Goal: Transaction & Acquisition: Purchase product/service

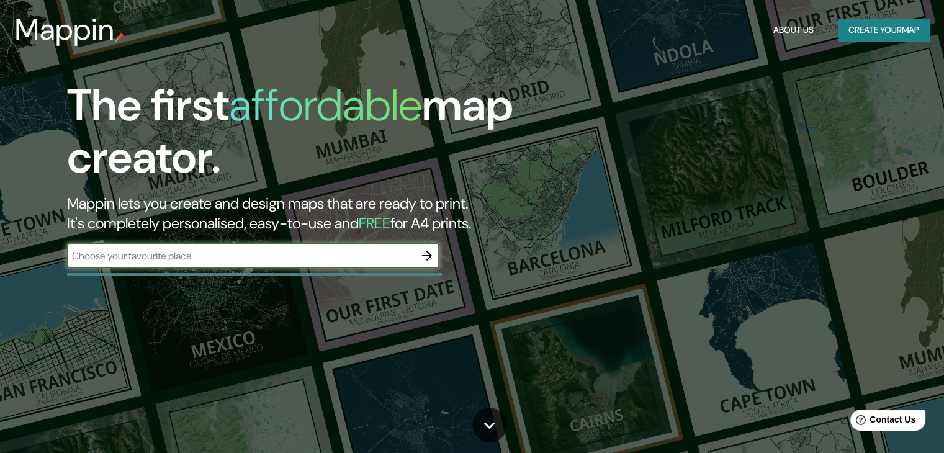
click at [246, 259] on input "text" at bounding box center [241, 256] width 348 height 14
type input "metepec"
click at [423, 251] on icon "button" at bounding box center [427, 255] width 15 height 15
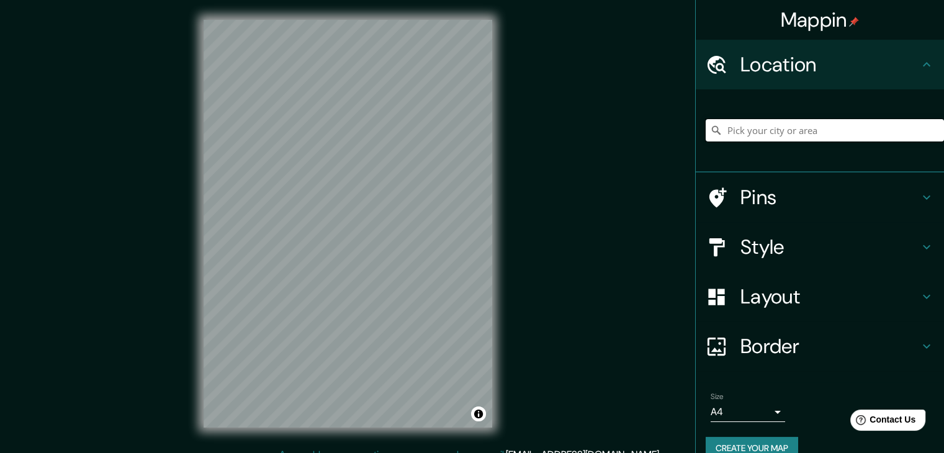
click at [753, 127] on input "Pick your city or area" at bounding box center [825, 130] width 238 height 22
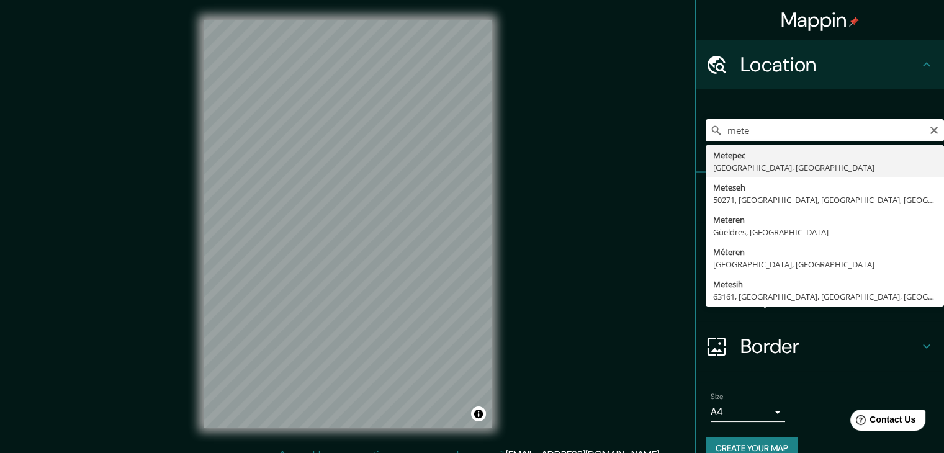
type input "Metepec, [GEOGRAPHIC_DATA], [GEOGRAPHIC_DATA]"
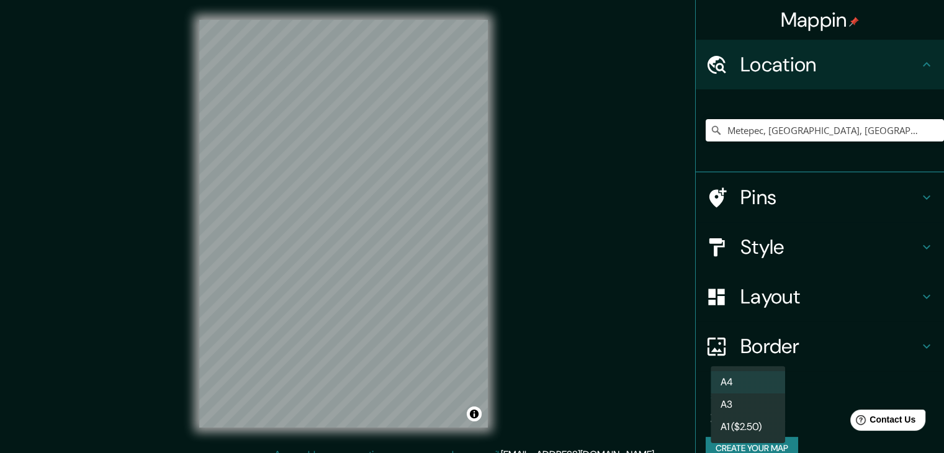
click at [753, 413] on body "Mappin Location Metepec, Estado de México, México Pins Style Layout Border Choo…" at bounding box center [472, 226] width 944 height 453
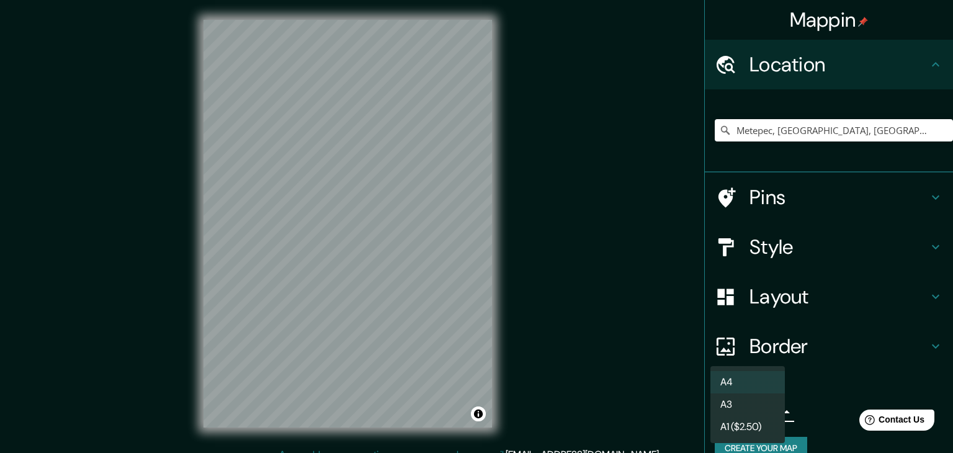
click at [763, 377] on li "A4" at bounding box center [748, 382] width 74 height 22
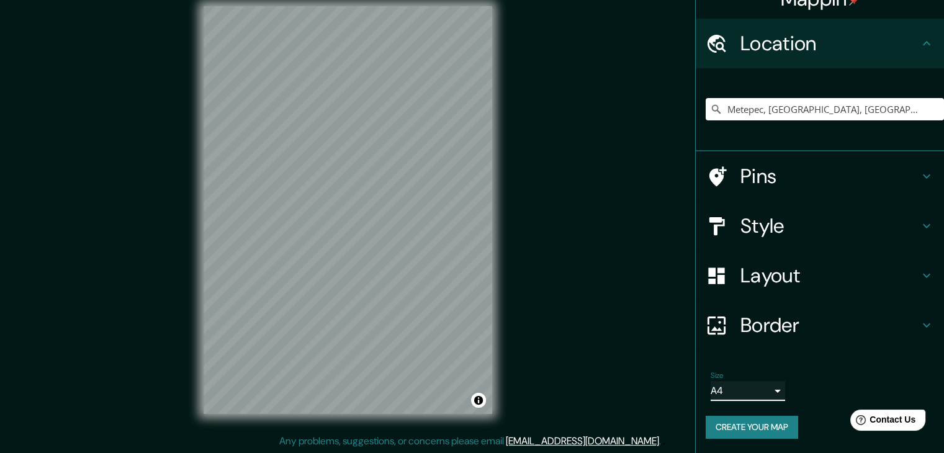
scroll to position [14, 0]
click at [765, 331] on h4 "Border" at bounding box center [829, 325] width 179 height 25
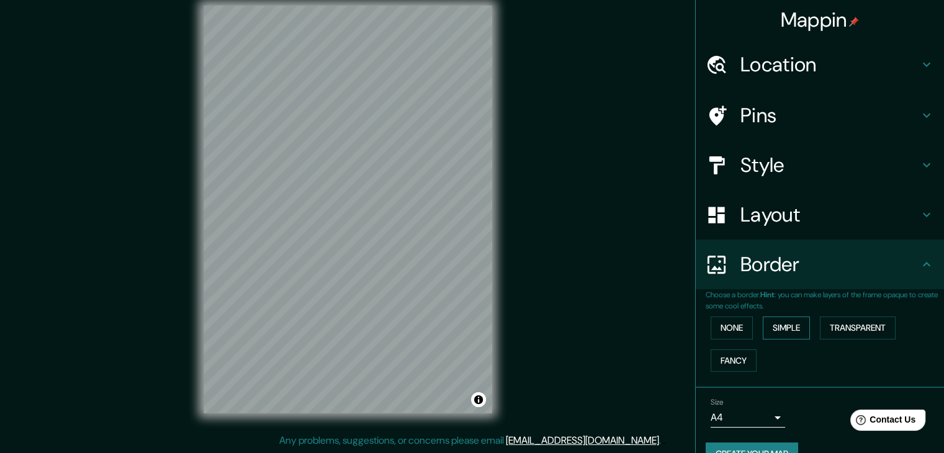
scroll to position [0, 0]
click at [794, 60] on h4 "Location" at bounding box center [829, 64] width 179 height 25
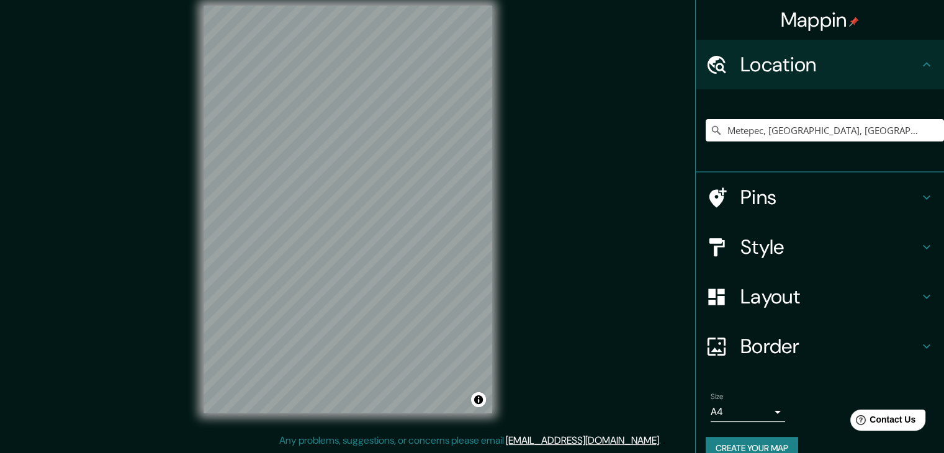
click at [795, 57] on h4 "Location" at bounding box center [829, 64] width 179 height 25
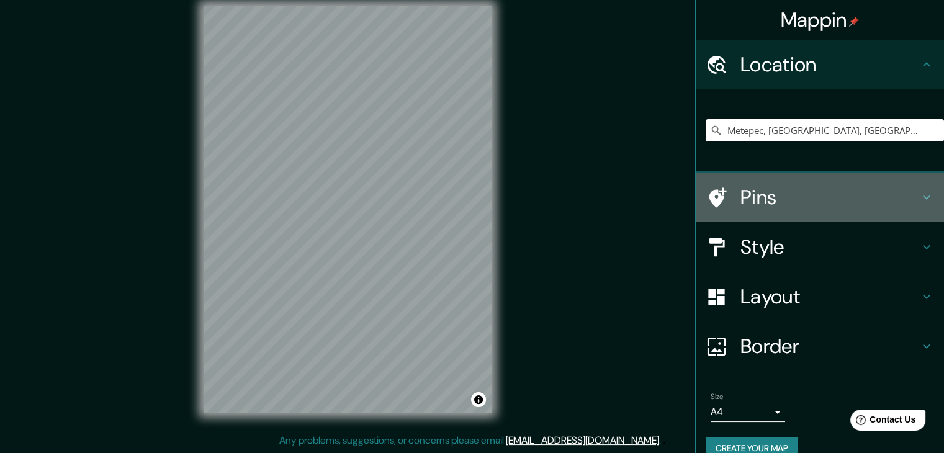
click at [777, 194] on h4 "Pins" at bounding box center [829, 197] width 179 height 25
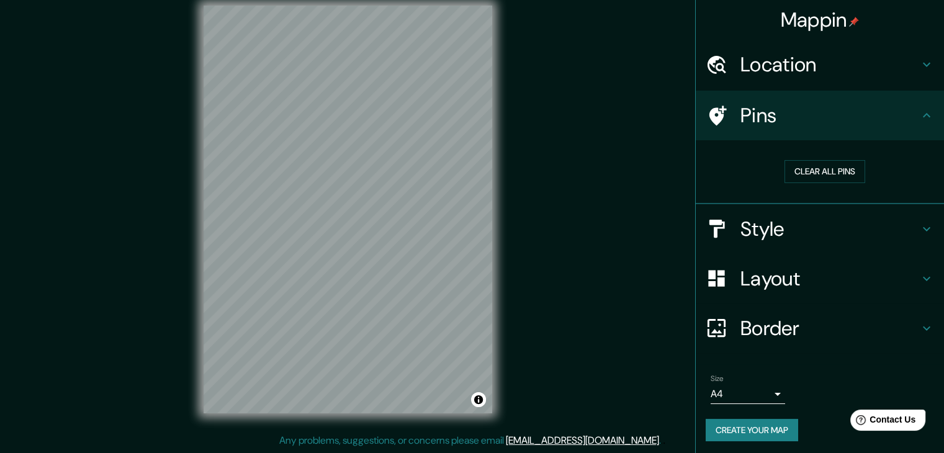
click at [758, 225] on h4 "Style" at bounding box center [829, 229] width 179 height 25
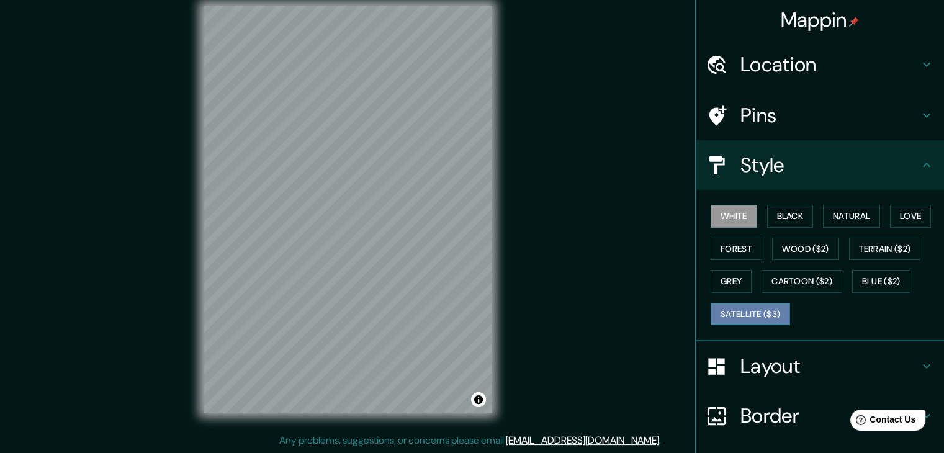
click at [744, 311] on button "Satellite ($3)" at bounding box center [750, 314] width 79 height 23
click at [714, 415] on icon at bounding box center [717, 416] width 22 height 22
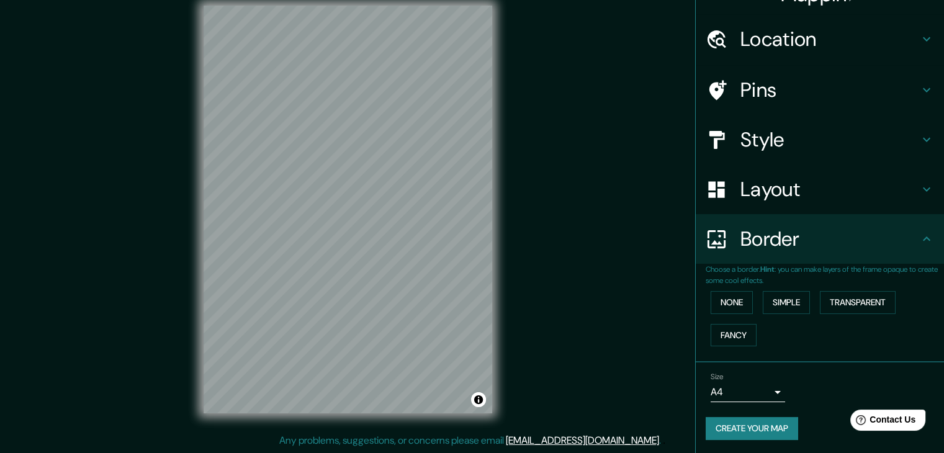
scroll to position [26, 0]
click at [742, 392] on body "Mappin Location Metepec, Estado de México, México Pins Style Layout Border Choo…" at bounding box center [472, 212] width 944 height 453
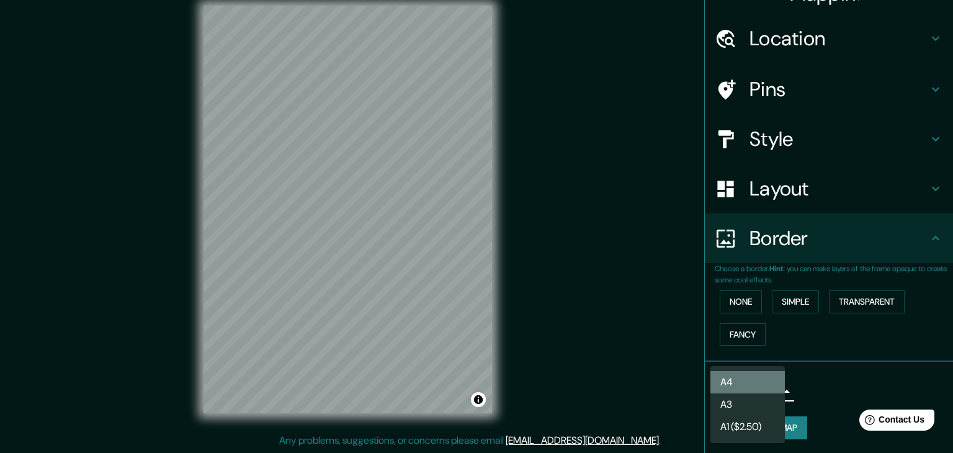
click at [752, 385] on li "A4" at bounding box center [748, 382] width 74 height 22
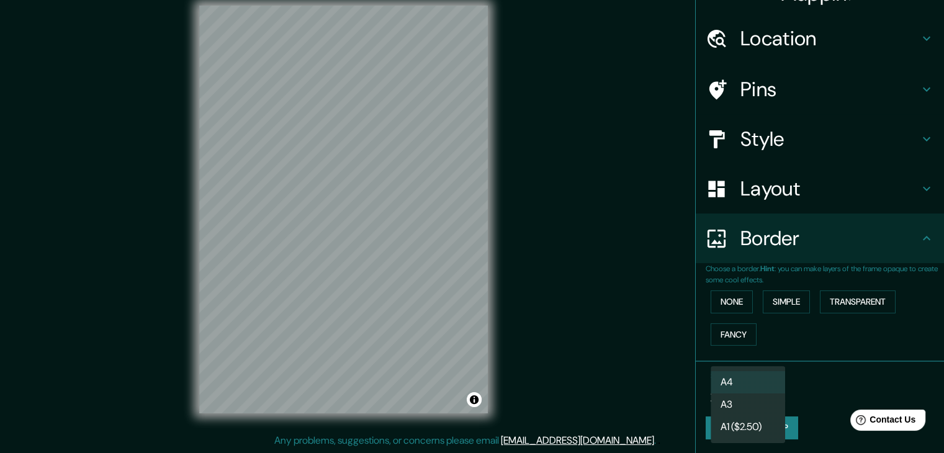
click at [735, 392] on body "Mappin Location Metepec, Estado de México, México Pins Style Layout Border Choo…" at bounding box center [472, 212] width 944 height 453
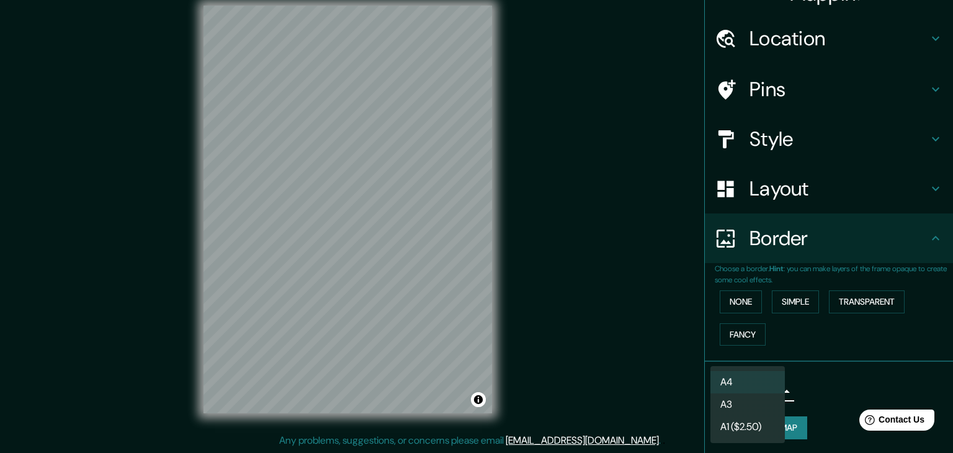
click at [737, 431] on li "A1 ($2.50)" at bounding box center [748, 427] width 74 height 22
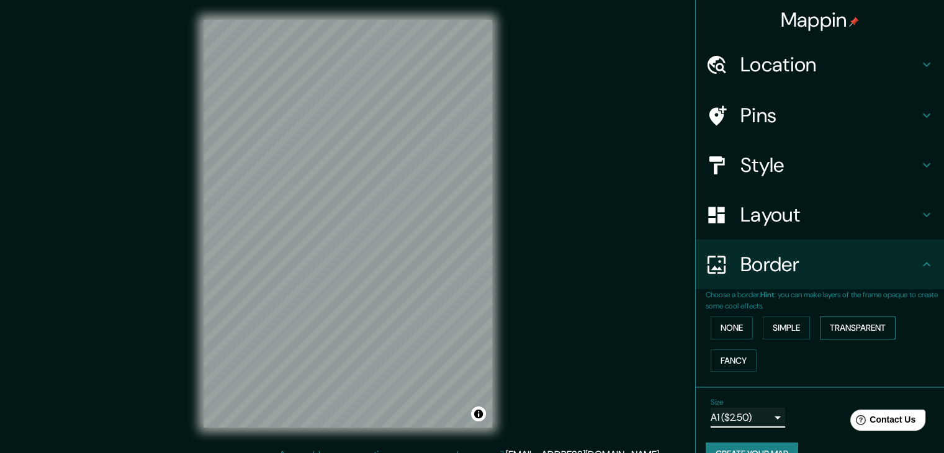
scroll to position [0, 0]
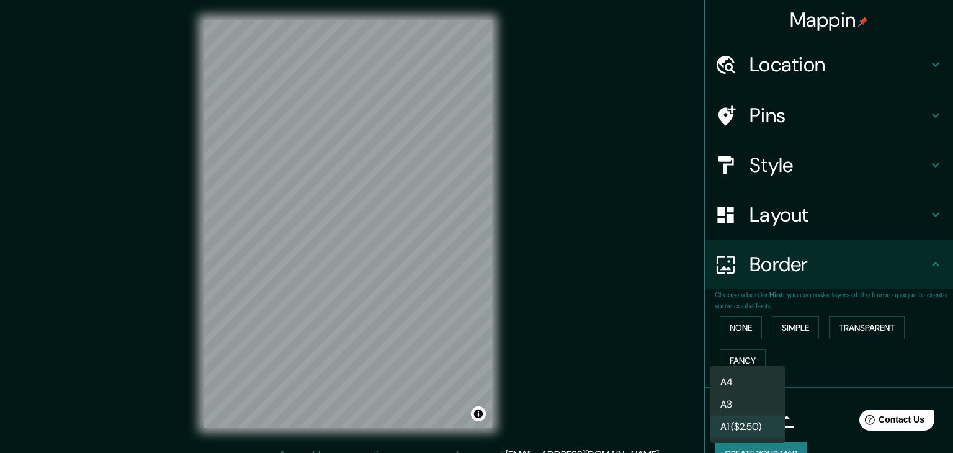
click at [760, 418] on body "Mappin Location Metepec, Estado de México, México Pins Style Layout Border Choo…" at bounding box center [476, 226] width 953 height 453
click at [757, 373] on li "A4" at bounding box center [748, 382] width 74 height 22
type input "single"
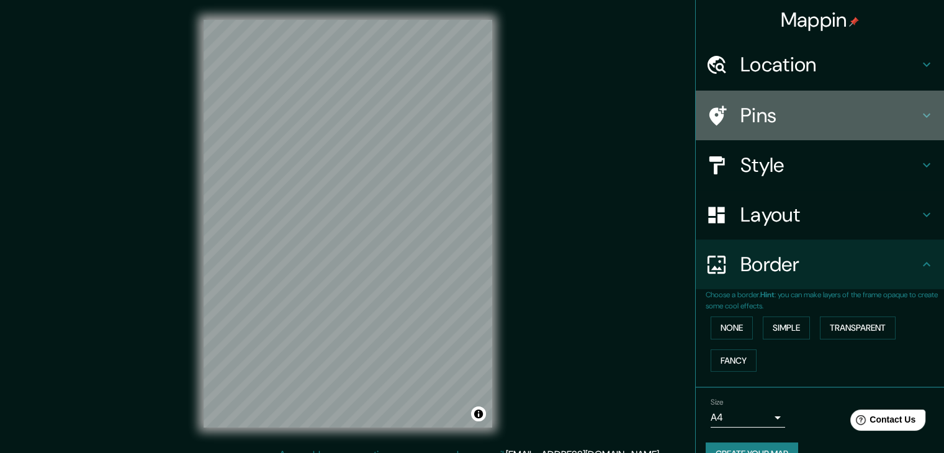
click at [777, 125] on h4 "Pins" at bounding box center [829, 115] width 179 height 25
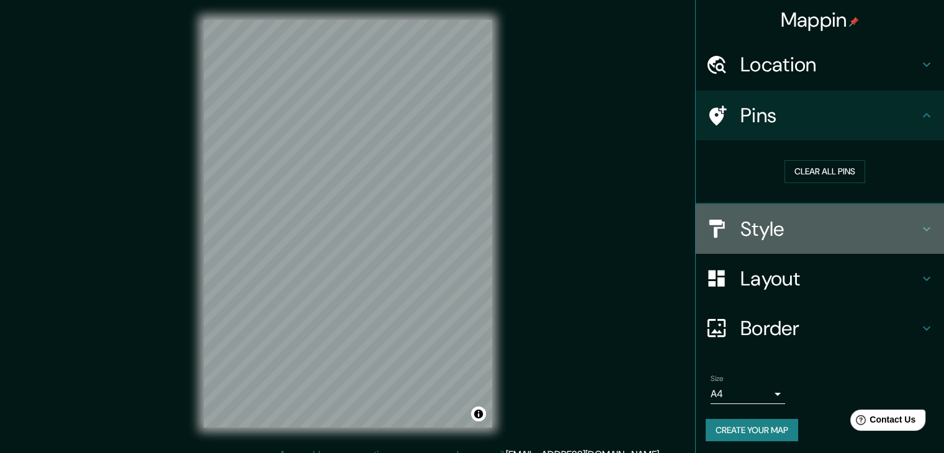
click at [760, 215] on div "Style" at bounding box center [820, 229] width 248 height 50
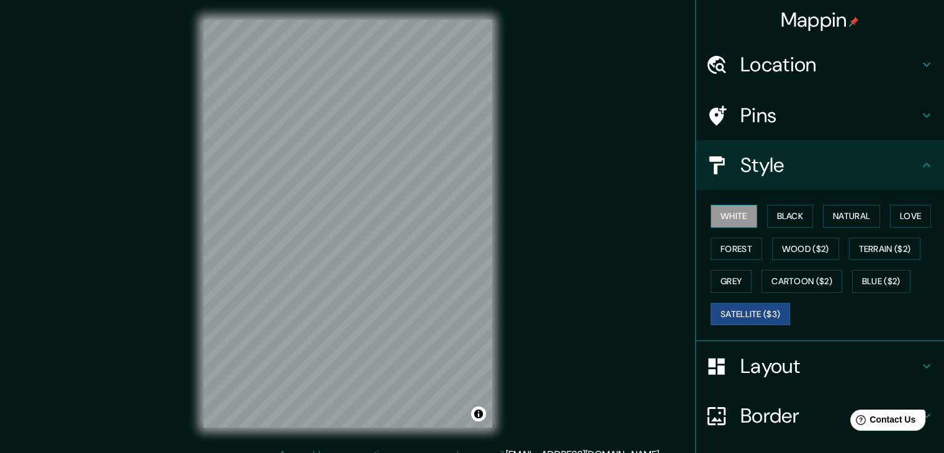
click at [731, 212] on button "White" at bounding box center [734, 216] width 47 height 23
click at [780, 213] on button "Black" at bounding box center [790, 216] width 47 height 23
click at [729, 308] on button "Satellite ($3)" at bounding box center [750, 314] width 79 height 23
click at [786, 212] on button "Black" at bounding box center [790, 216] width 47 height 23
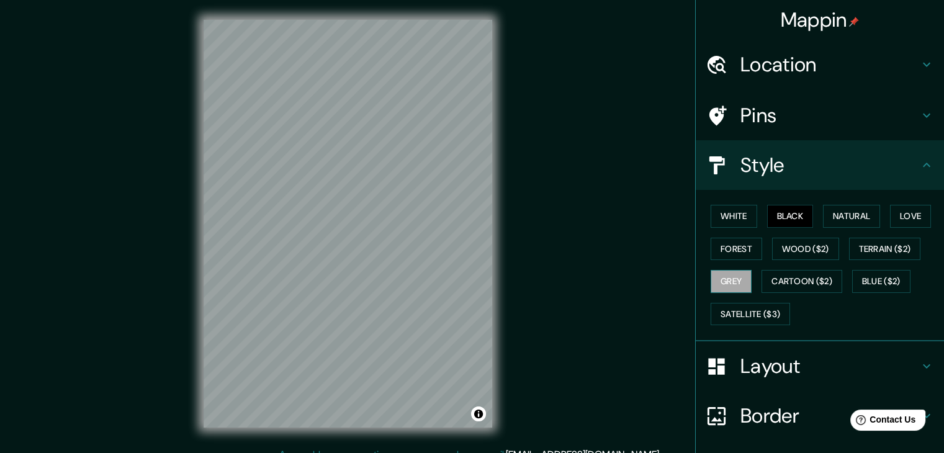
click at [724, 279] on button "Grey" at bounding box center [731, 281] width 41 height 23
click at [797, 214] on button "Black" at bounding box center [790, 216] width 47 height 23
click at [857, 220] on button "Natural" at bounding box center [851, 216] width 57 height 23
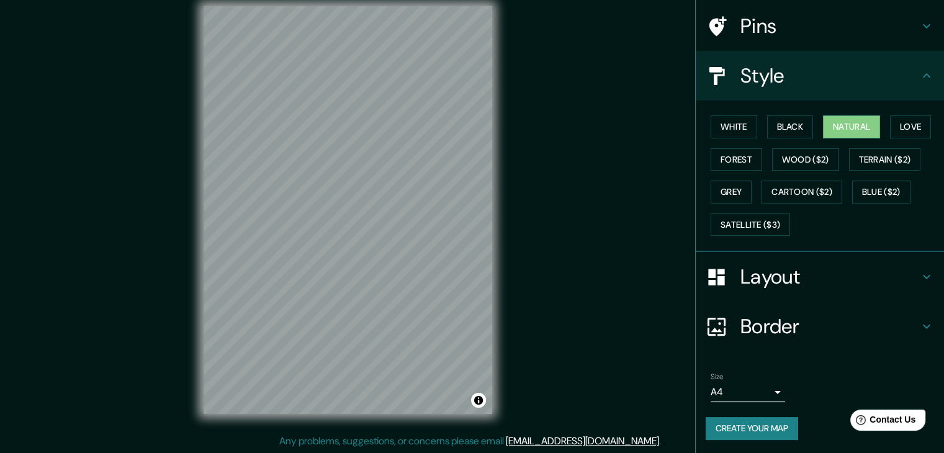
scroll to position [14, 0]
click at [741, 420] on button "Create your map" at bounding box center [752, 428] width 92 height 23
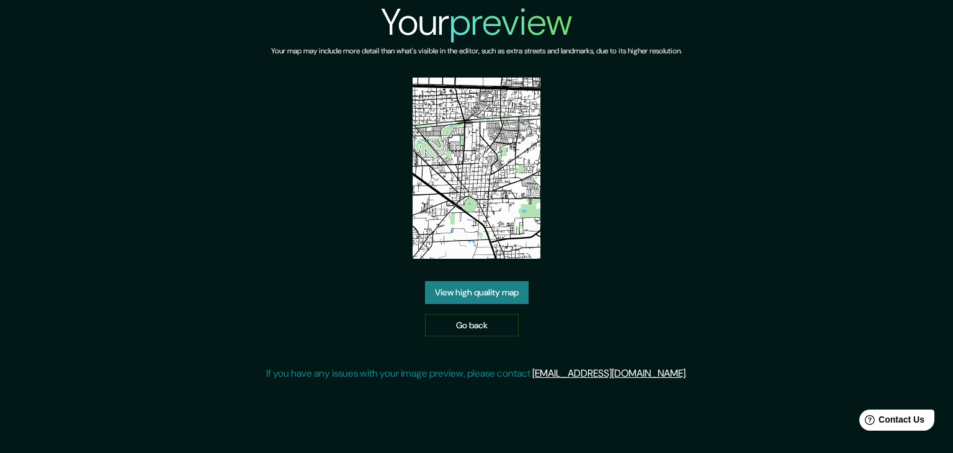
click at [505, 287] on link "View high quality map" at bounding box center [477, 292] width 104 height 23
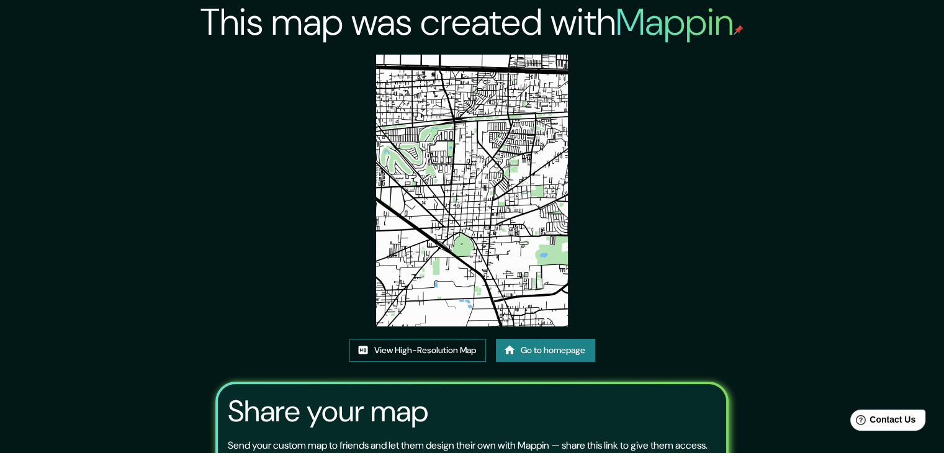
click at [390, 344] on link "View High-Resolution Map" at bounding box center [417, 350] width 137 height 23
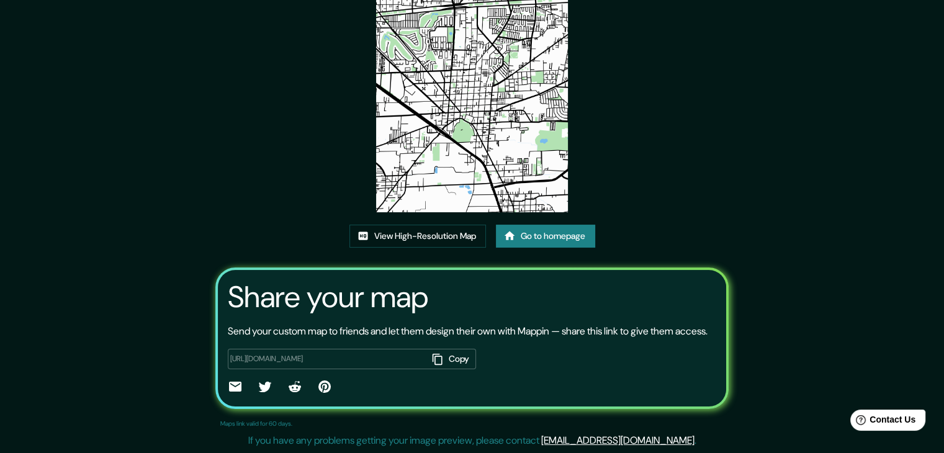
scroll to position [129, 0]
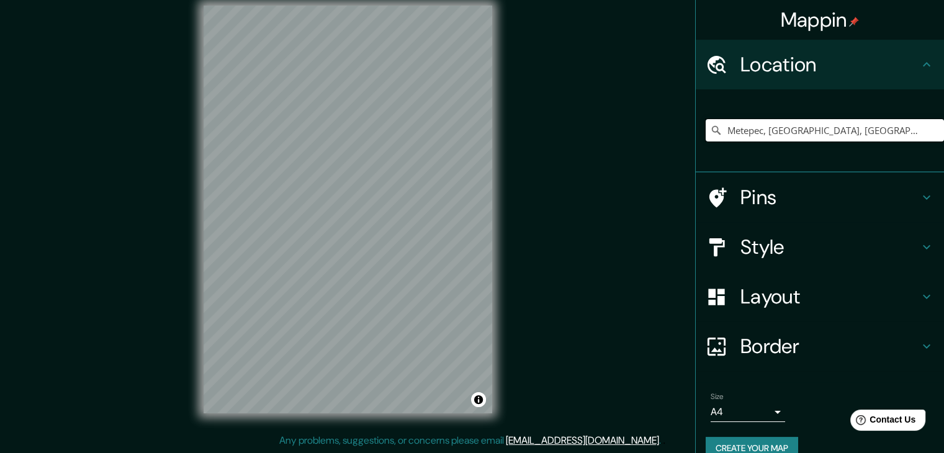
click at [874, 130] on input "Metepec, [GEOGRAPHIC_DATA], [GEOGRAPHIC_DATA]" at bounding box center [825, 130] width 238 height 22
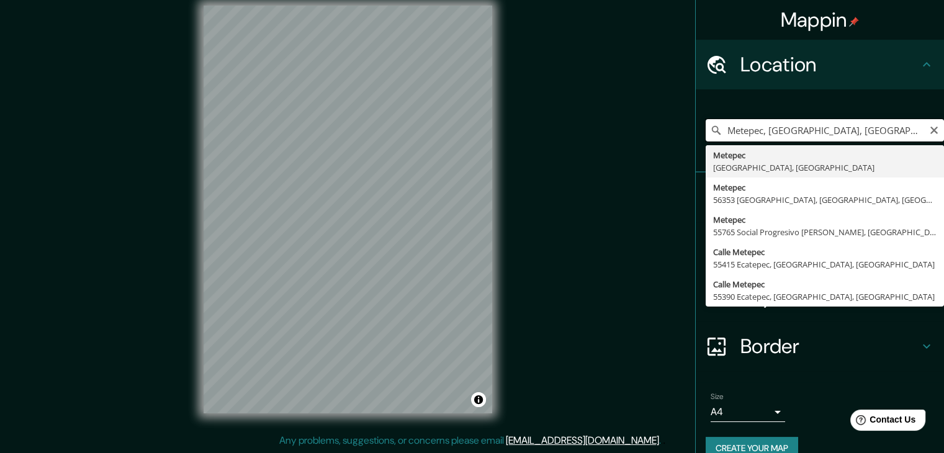
type input "Metepec, [GEOGRAPHIC_DATA], [GEOGRAPHIC_DATA]"
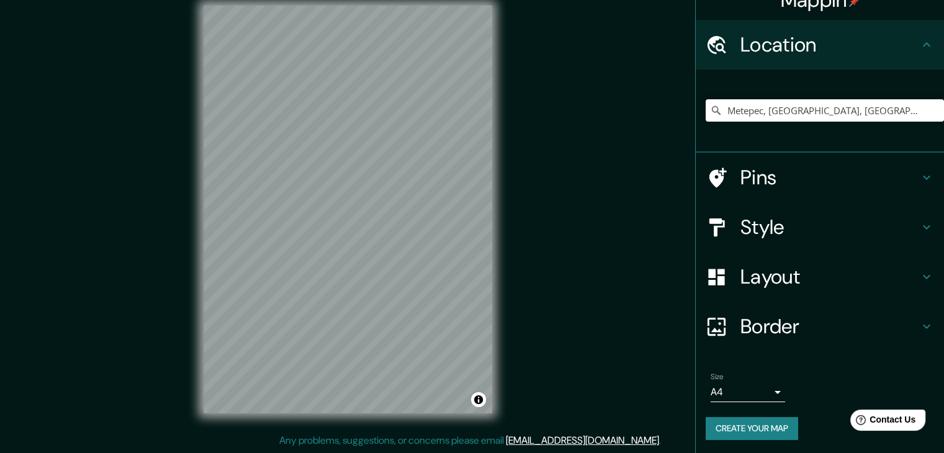
scroll to position [21, 0]
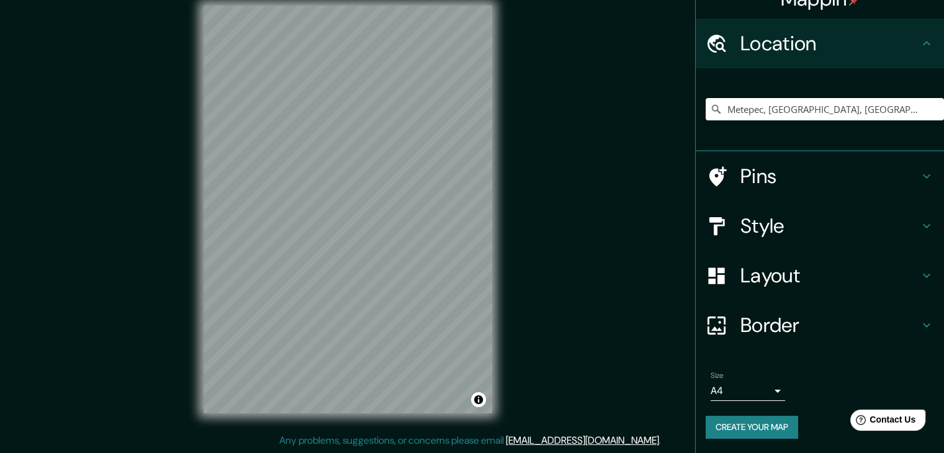
click at [732, 425] on button "Create your map" at bounding box center [752, 427] width 92 height 23
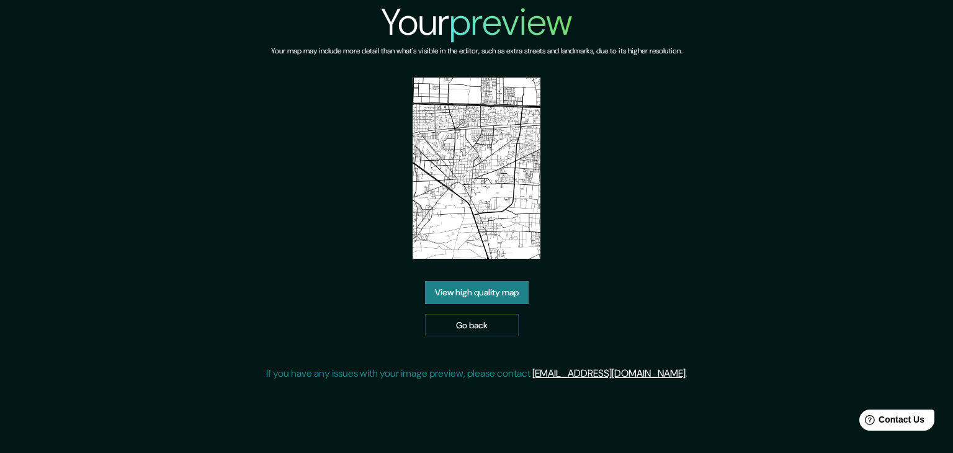
click at [464, 285] on link "View high quality map" at bounding box center [477, 292] width 104 height 23
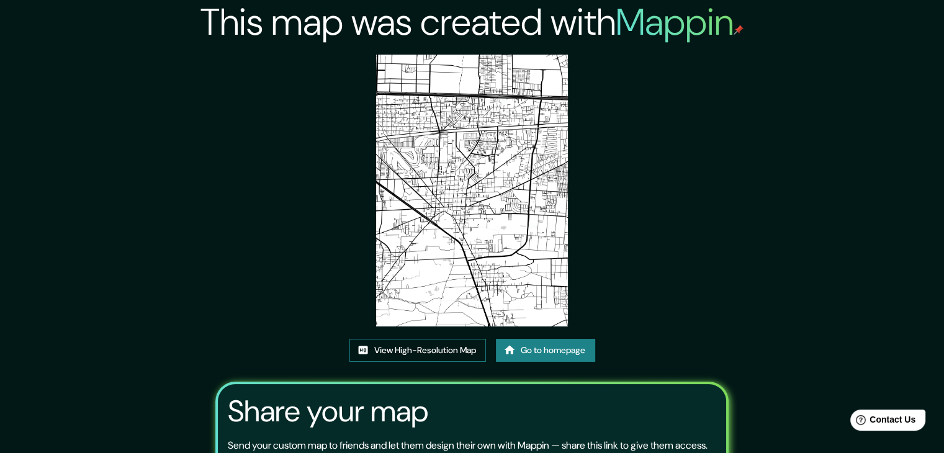
click at [390, 354] on link "View High-Resolution Map" at bounding box center [417, 350] width 137 height 23
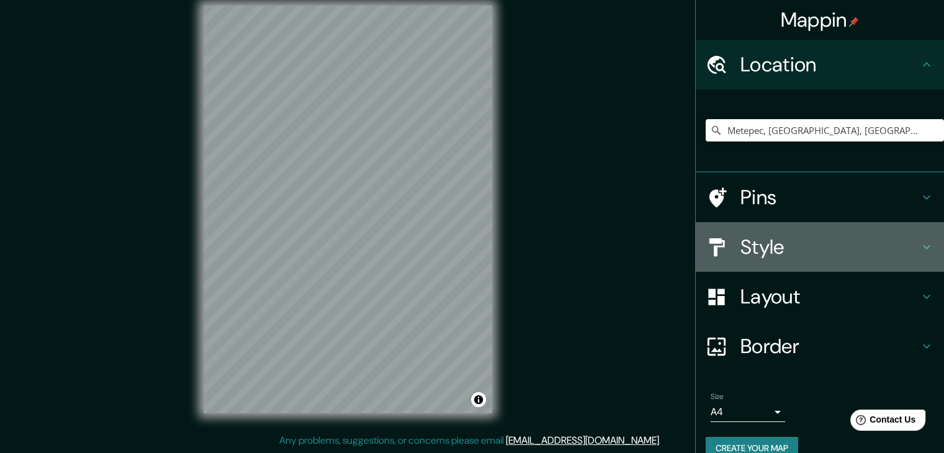
click at [770, 242] on h4 "Style" at bounding box center [829, 247] width 179 height 25
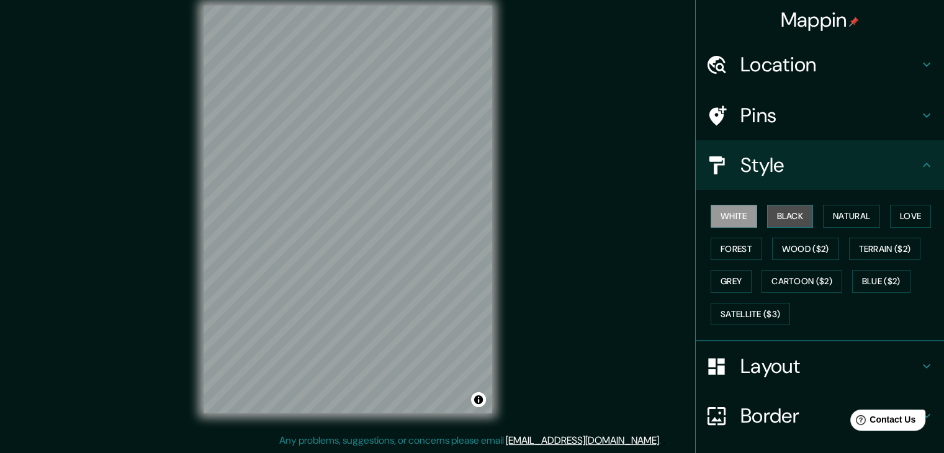
click at [794, 214] on button "Black" at bounding box center [790, 216] width 47 height 23
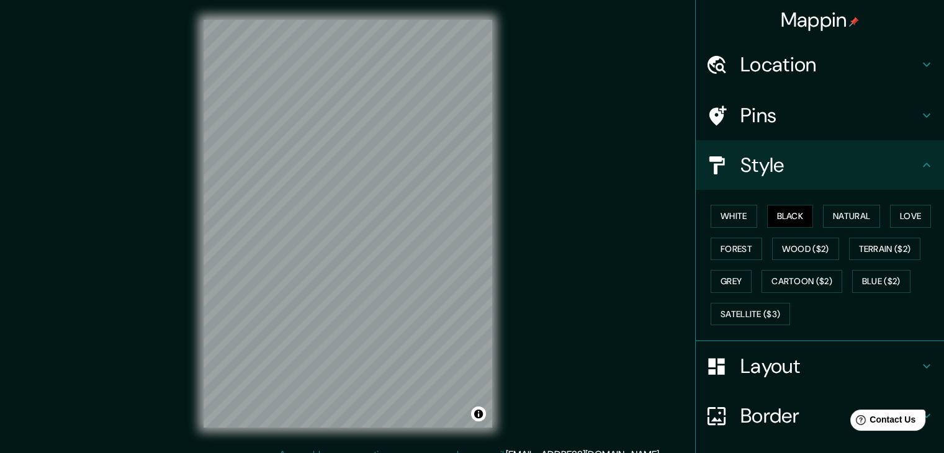
click at [814, 73] on h4 "Location" at bounding box center [829, 64] width 179 height 25
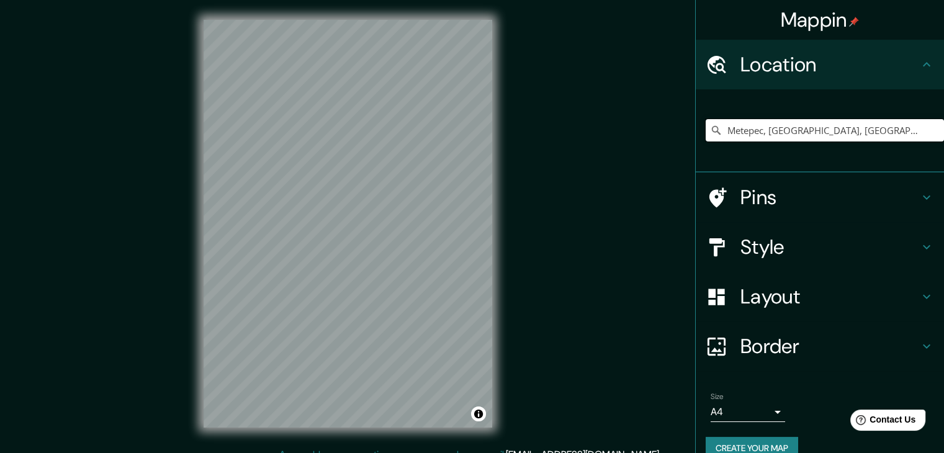
click at [886, 127] on input "Metepec, [GEOGRAPHIC_DATA], [GEOGRAPHIC_DATA]" at bounding box center [825, 130] width 238 height 22
click at [567, 42] on div "Mappin Location [GEOGRAPHIC_DATA], [GEOGRAPHIC_DATA], [GEOGRAPHIC_DATA] Pins St…" at bounding box center [472, 233] width 944 height 467
click at [775, 242] on h4 "Style" at bounding box center [829, 247] width 179 height 25
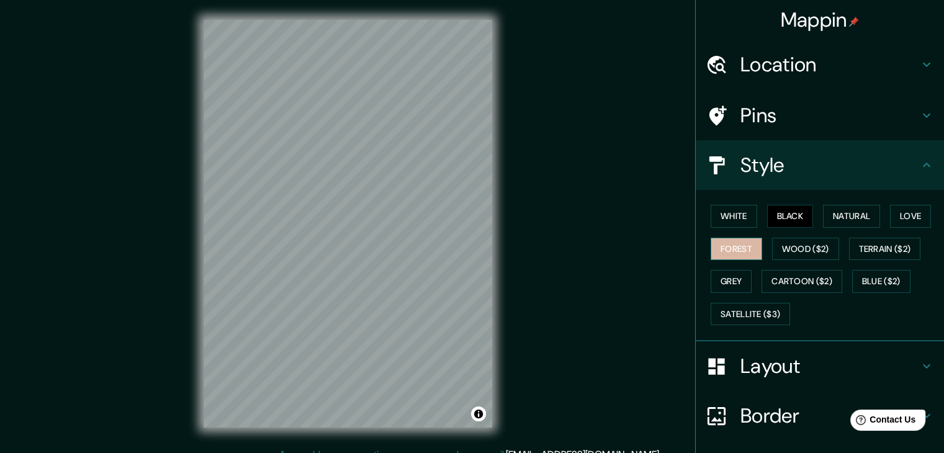
click at [746, 249] on button "Forest" at bounding box center [737, 249] width 52 height 23
click at [789, 245] on button "Wood ($2)" at bounding box center [805, 249] width 67 height 23
drag, startPoint x: 413, startPoint y: 150, endPoint x: 794, endPoint y: 113, distance: 382.8
click at [794, 113] on h4 "Pins" at bounding box center [829, 115] width 179 height 25
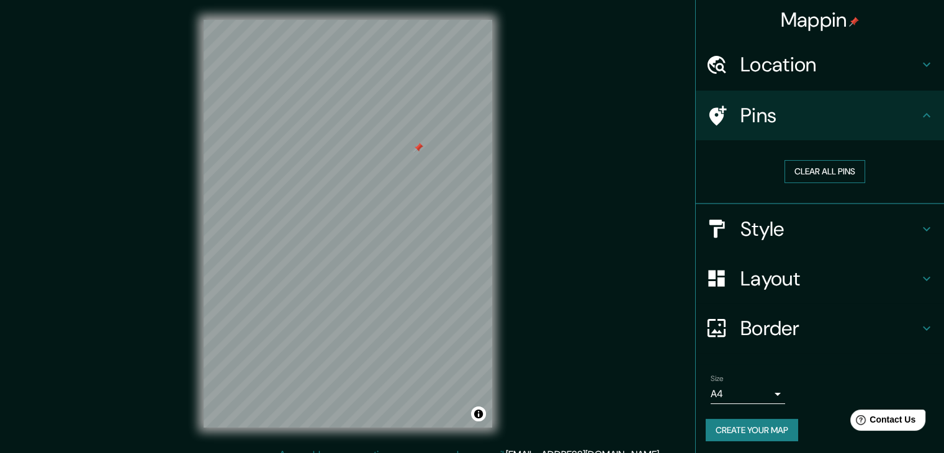
click at [795, 177] on button "Clear all pins" at bounding box center [825, 171] width 81 height 23
click at [843, 65] on h4 "Location" at bounding box center [829, 64] width 179 height 25
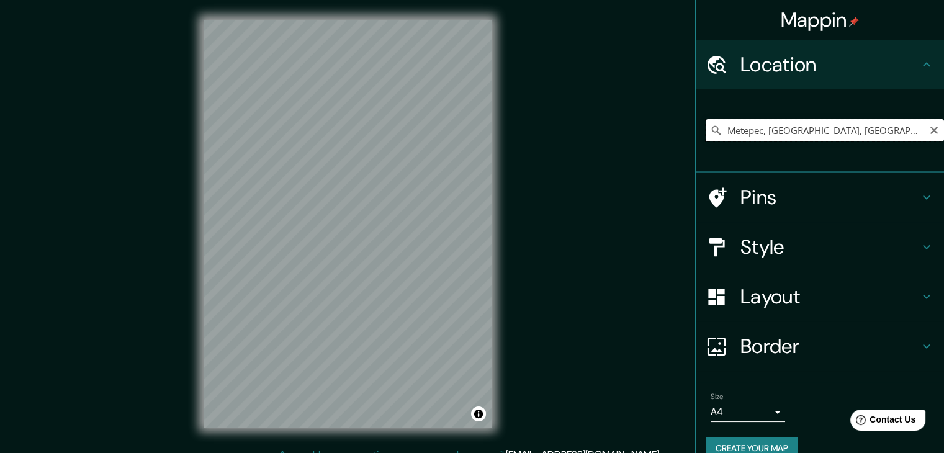
click at [868, 137] on input "Metepec, [GEOGRAPHIC_DATA], [GEOGRAPHIC_DATA]" at bounding box center [825, 130] width 238 height 22
click at [875, 129] on input "Metepec, [GEOGRAPHIC_DATA], [GEOGRAPHIC_DATA]" at bounding box center [825, 130] width 238 height 22
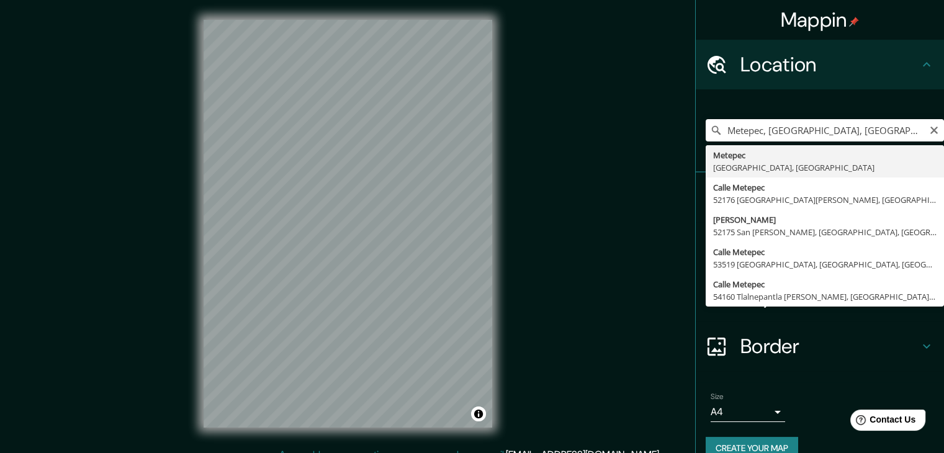
type input "Metepec, [GEOGRAPHIC_DATA], [GEOGRAPHIC_DATA]"
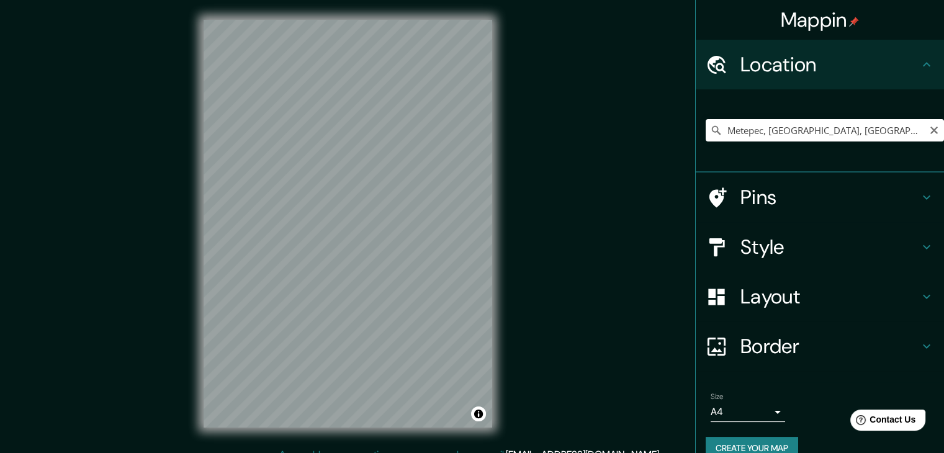
click at [792, 195] on h4 "Pins" at bounding box center [829, 197] width 179 height 25
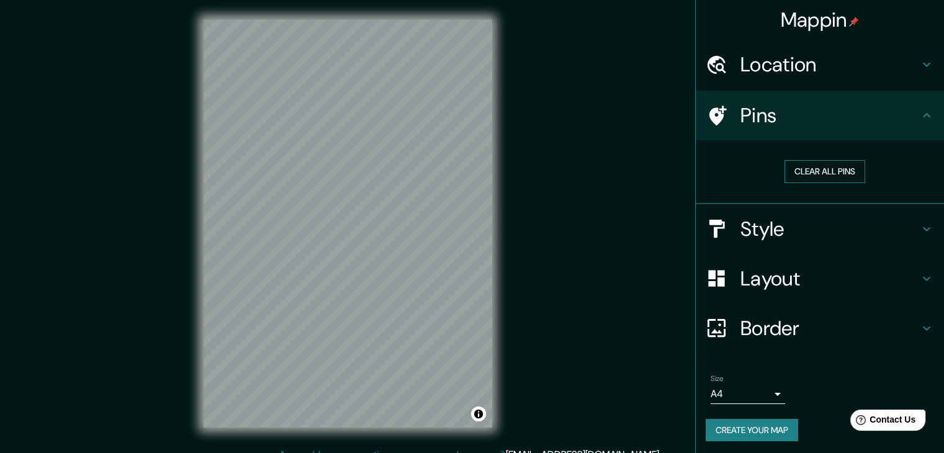
click at [792, 171] on button "Clear all pins" at bounding box center [825, 171] width 81 height 23
click at [756, 232] on h4 "Style" at bounding box center [829, 229] width 179 height 25
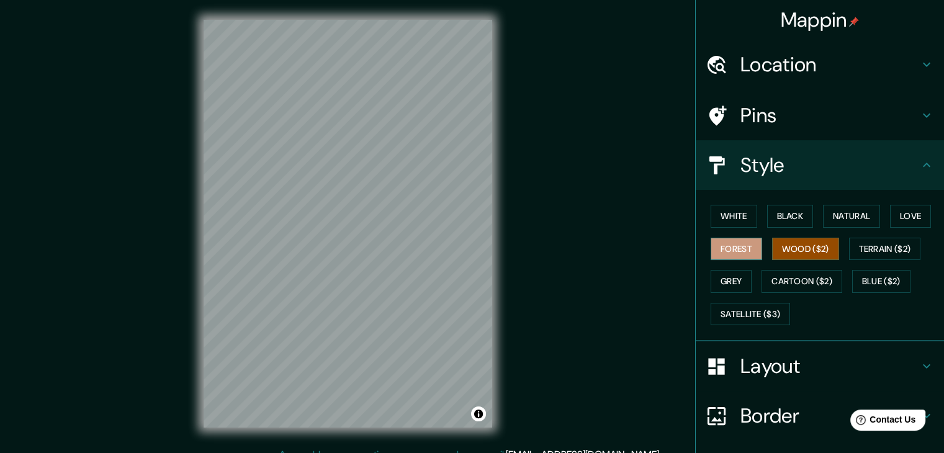
click at [718, 244] on button "Forest" at bounding box center [737, 249] width 52 height 23
click at [788, 248] on button "Wood ($2)" at bounding box center [805, 249] width 67 height 23
click at [849, 244] on button "Terrain ($2)" at bounding box center [885, 249] width 72 height 23
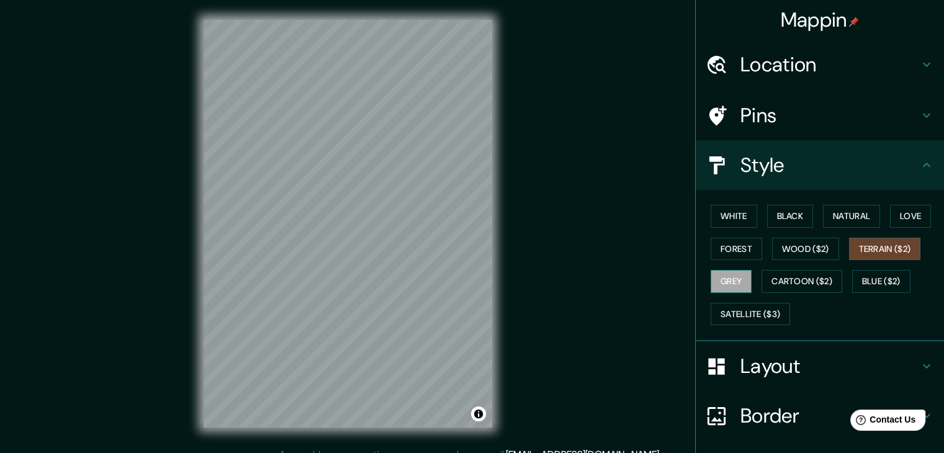
click at [733, 279] on button "Grey" at bounding box center [731, 281] width 41 height 23
click at [716, 219] on button "White" at bounding box center [734, 216] width 47 height 23
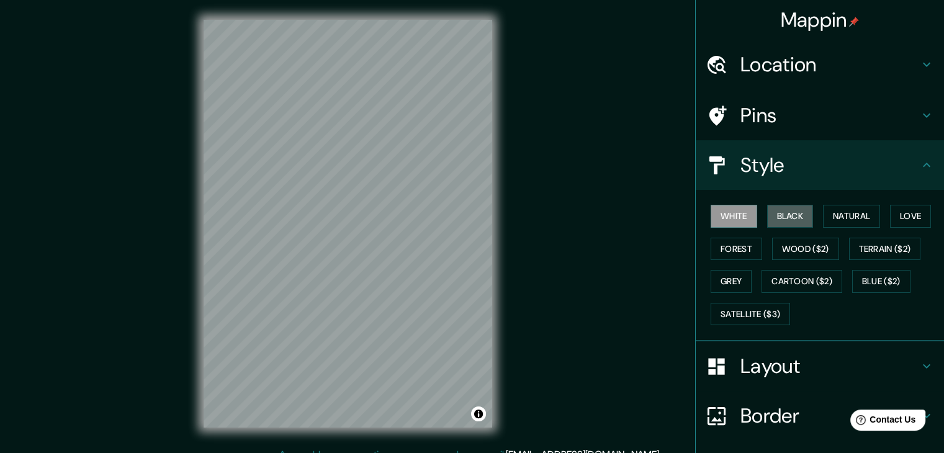
drag, startPoint x: 770, startPoint y: 215, endPoint x: 641, endPoint y: 225, distance: 130.1
click at [770, 215] on button "Black" at bounding box center [790, 216] width 47 height 23
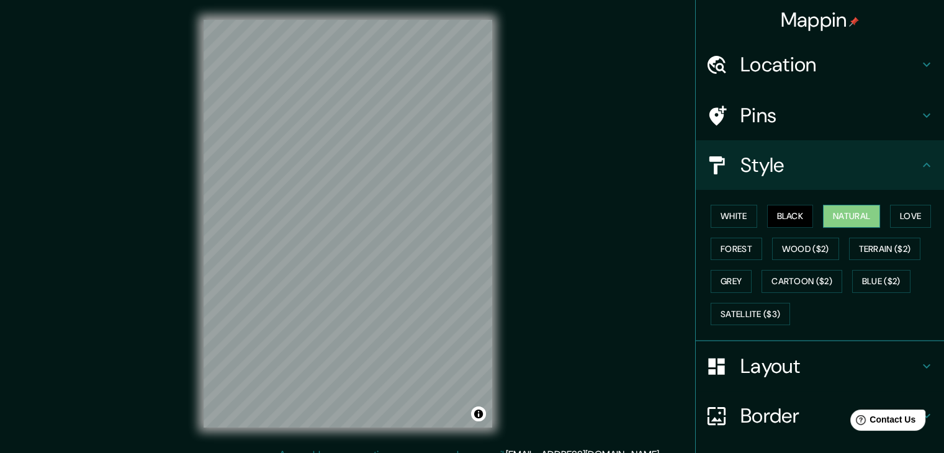
click at [854, 225] on button "Natural" at bounding box center [851, 216] width 57 height 23
drag, startPoint x: 296, startPoint y: 219, endPoint x: 794, endPoint y: 115, distance: 509.2
click at [794, 117] on h4 "Pins" at bounding box center [829, 115] width 179 height 25
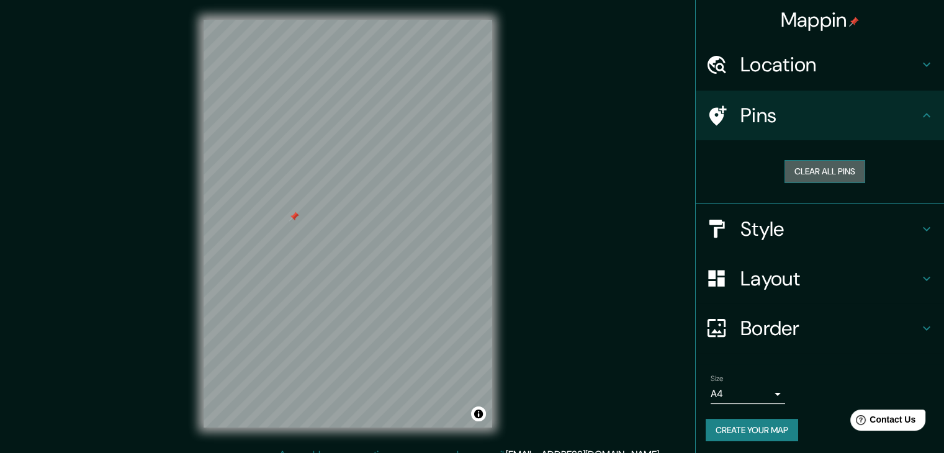
click at [791, 167] on button "Clear all pins" at bounding box center [825, 171] width 81 height 23
click at [752, 210] on div "Style" at bounding box center [820, 229] width 248 height 50
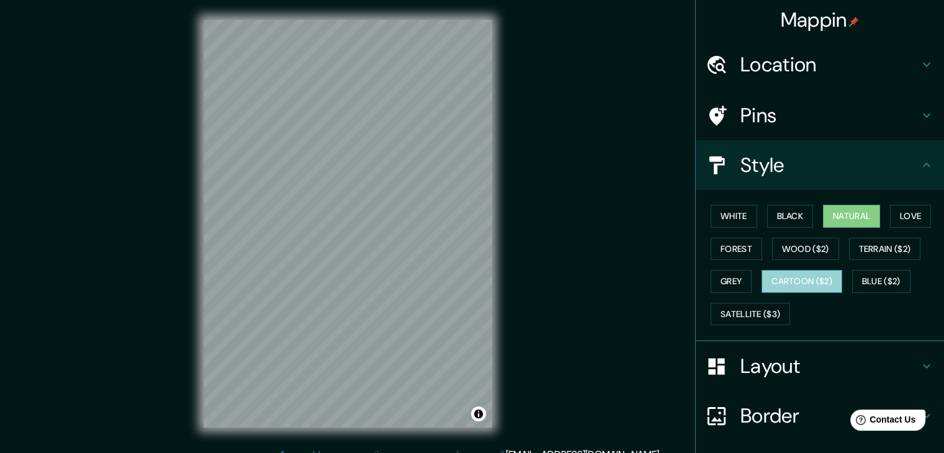
click at [805, 283] on button "Cartoon ($2)" at bounding box center [802, 281] width 81 height 23
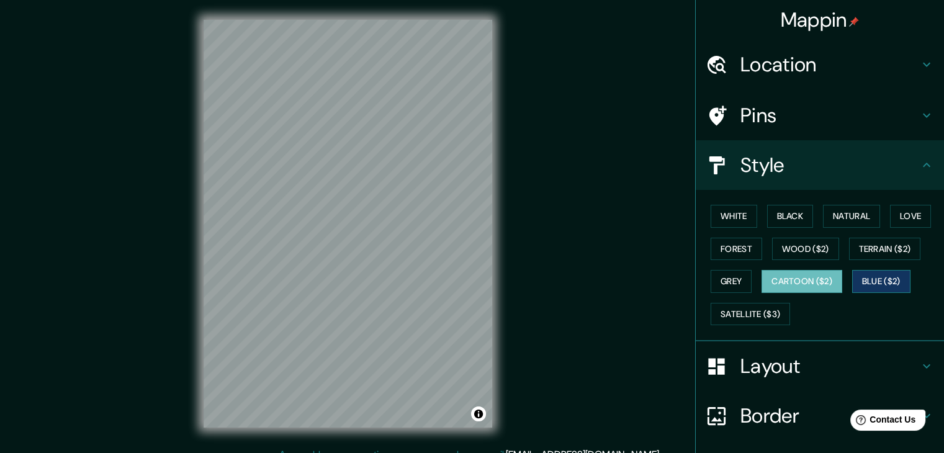
click at [857, 284] on button "Blue ($2)" at bounding box center [881, 281] width 58 height 23
click at [735, 318] on button "Satellite ($3)" at bounding box center [750, 314] width 79 height 23
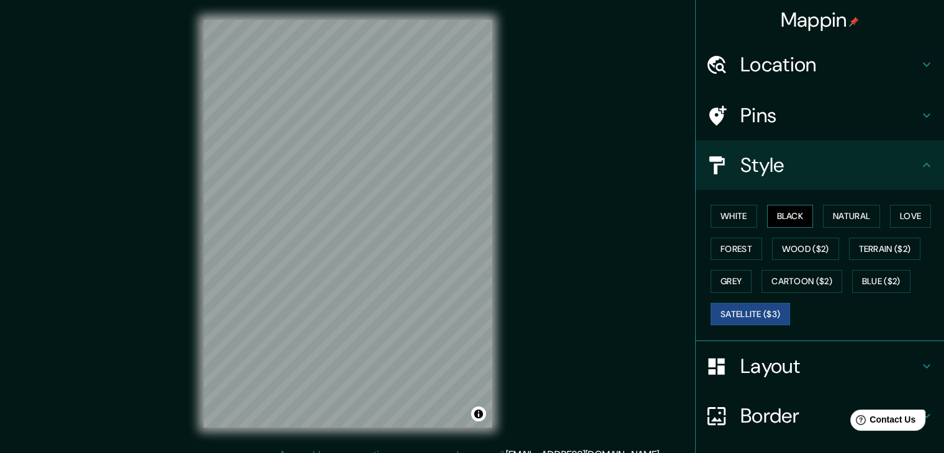
click at [777, 217] on button "Black" at bounding box center [790, 216] width 47 height 23
click at [772, 250] on button "Wood ($2)" at bounding box center [805, 249] width 67 height 23
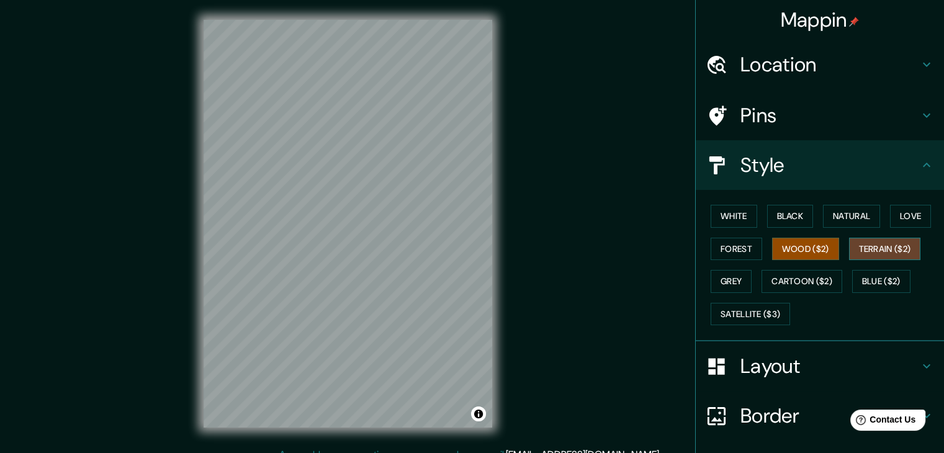
click at [853, 241] on button "Terrain ($2)" at bounding box center [885, 249] width 72 height 23
click at [739, 281] on button "Grey" at bounding box center [731, 281] width 41 height 23
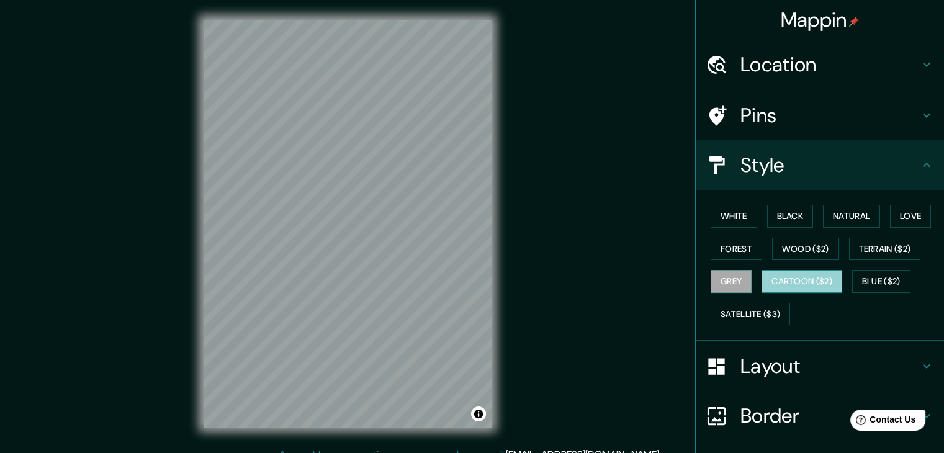
click at [786, 275] on button "Cartoon ($2)" at bounding box center [802, 281] width 81 height 23
click at [853, 279] on button "Blue ($2)" at bounding box center [881, 281] width 58 height 23
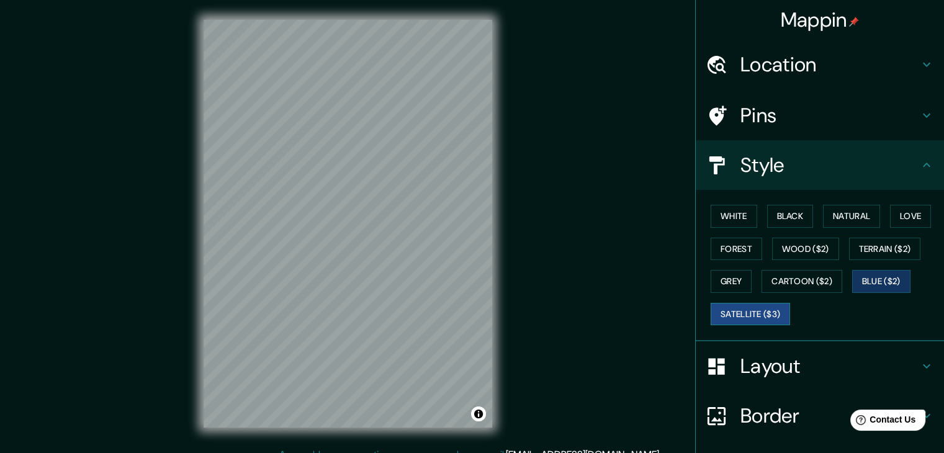
click at [706, 301] on div "White Black Natural Love Forest Wood ($2) Terrain ($2) Grey Cartoon ($2) Blue (…" at bounding box center [825, 265] width 238 height 130
click at [806, 251] on button "Wood ($2)" at bounding box center [805, 249] width 67 height 23
